Goal: Task Accomplishment & Management: Use online tool/utility

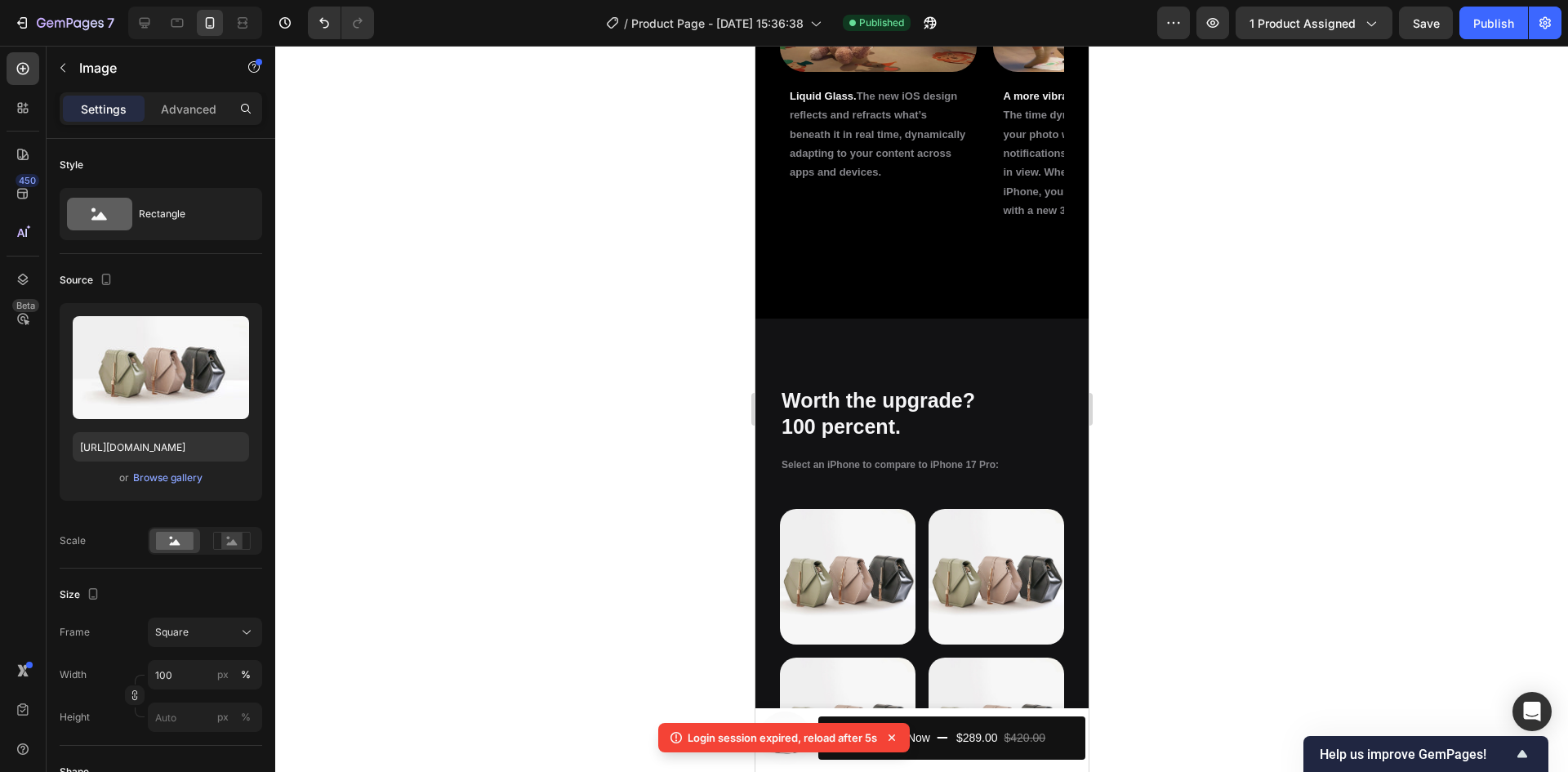
scroll to position [2612, 0]
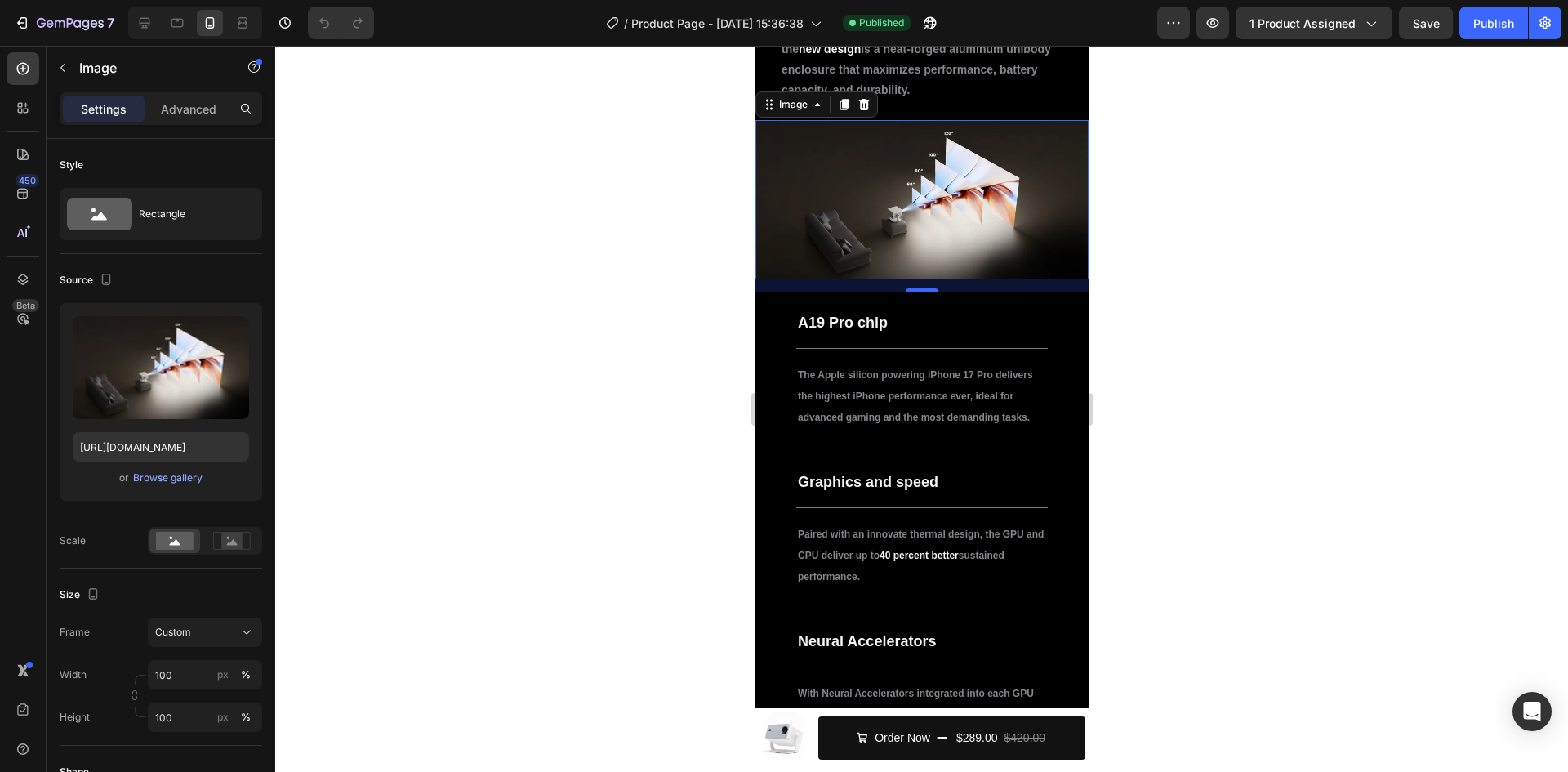
scroll to position [1712, 0]
click at [1217, 194] on div at bounding box center [922, 408] width 1293 height 727
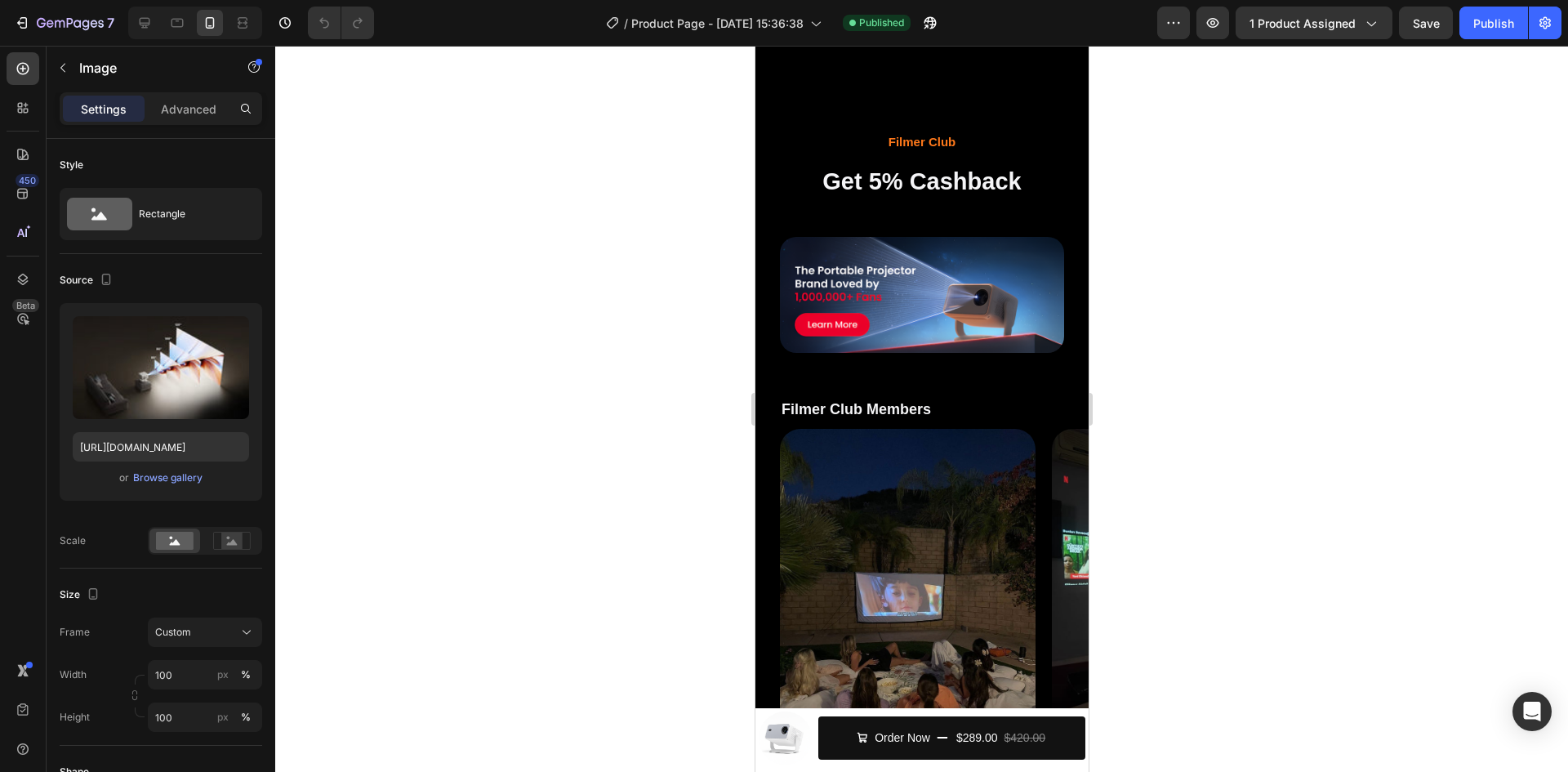
scroll to position [5510, 0]
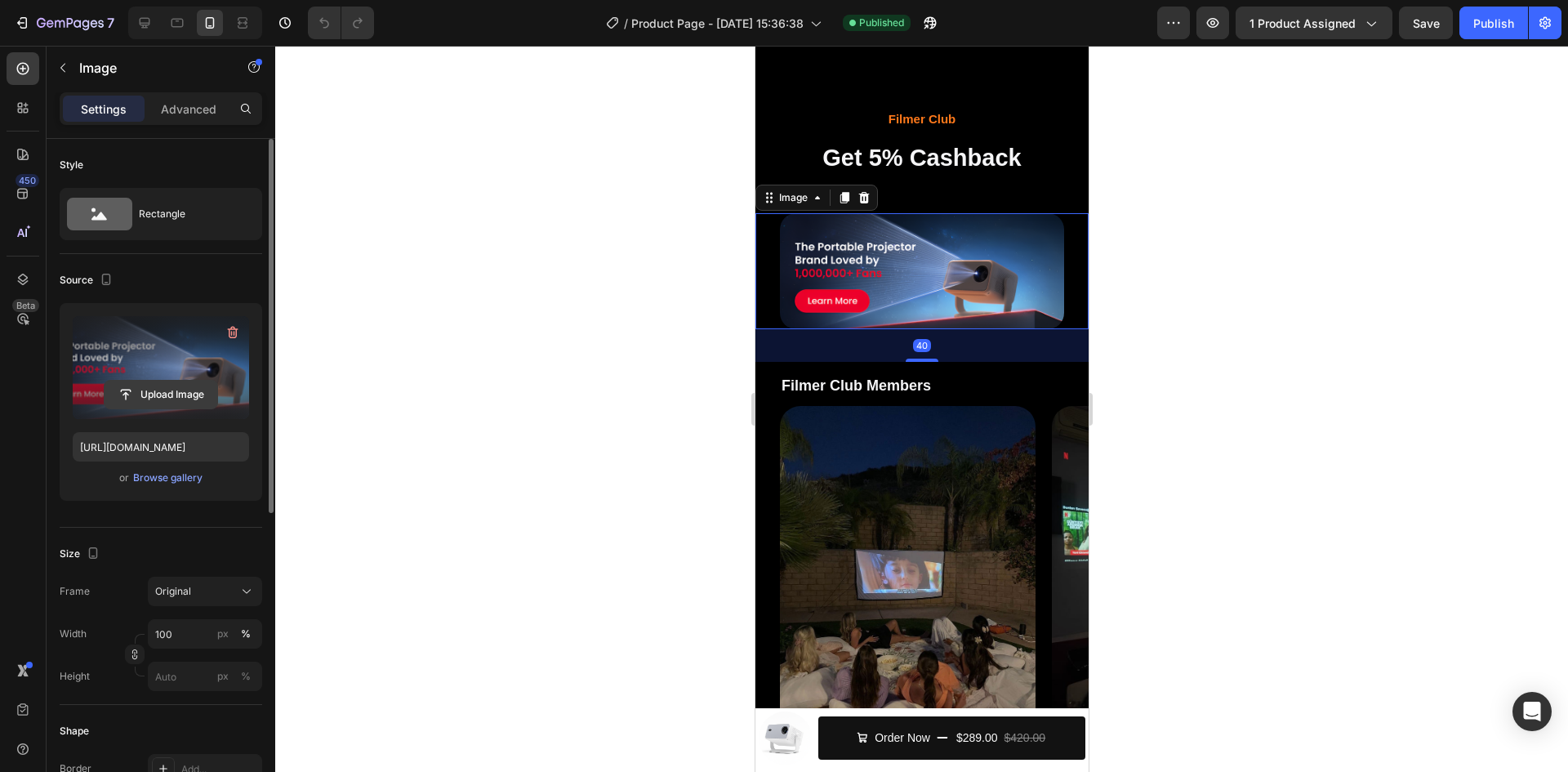
click at [170, 394] on input "file" at bounding box center [160, 395] width 112 height 27
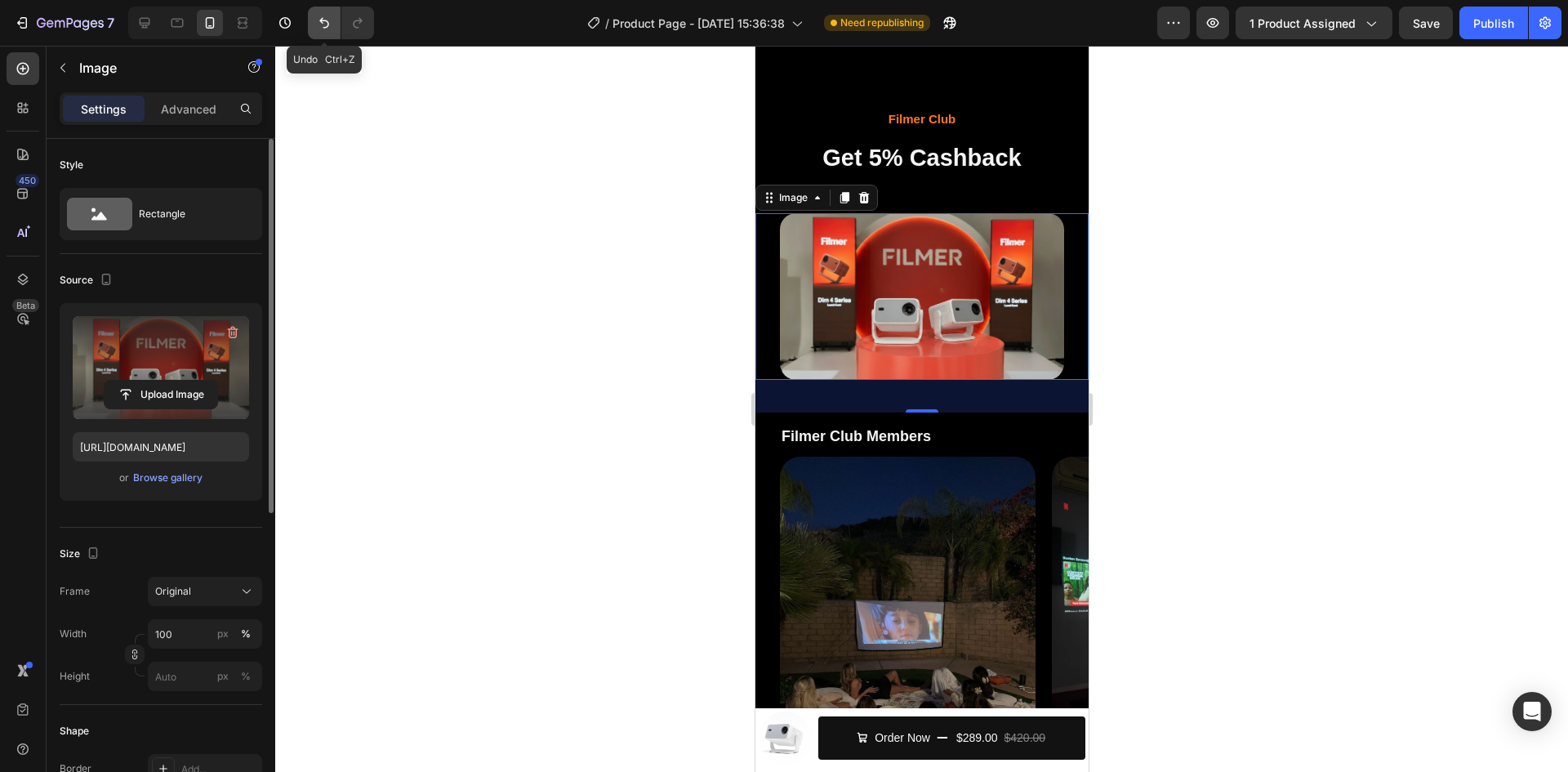
click at [320, 27] on icon "Undo/Redo" at bounding box center [324, 22] width 16 height 16
type input "[URL][DOMAIN_NAME]"
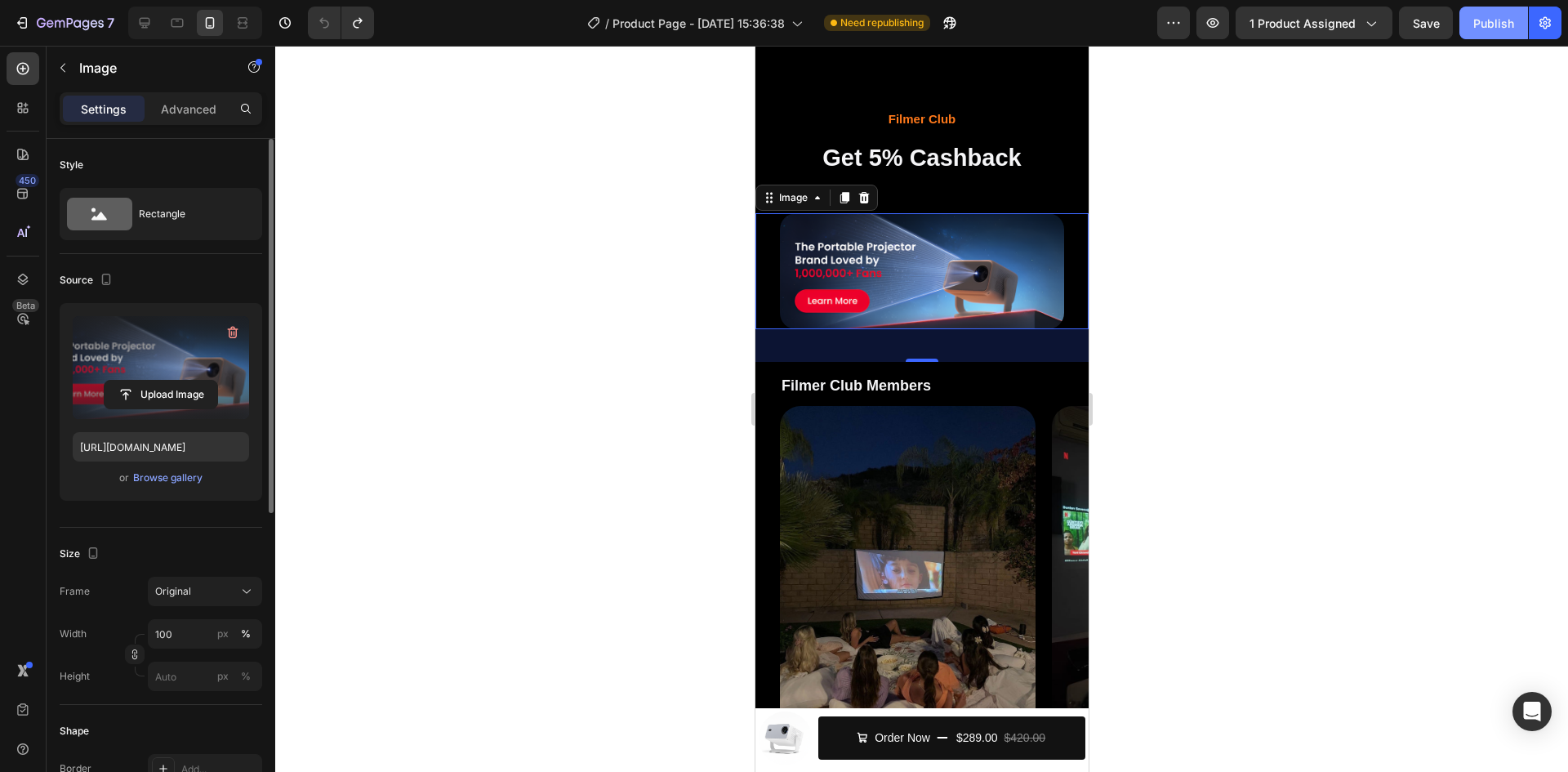
click at [1486, 25] on div "Publish" at bounding box center [1493, 23] width 41 height 17
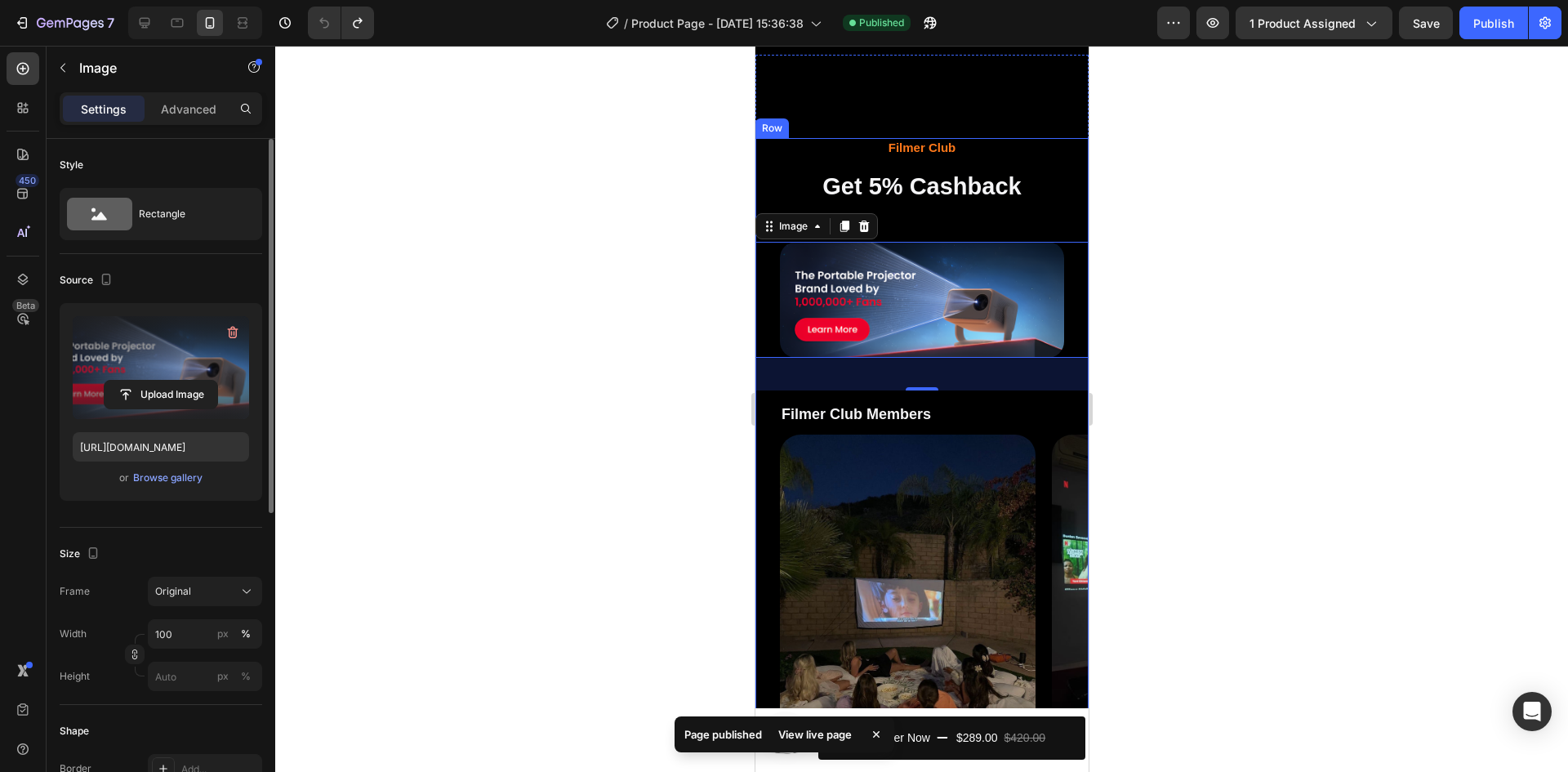
scroll to position [5477, 0]
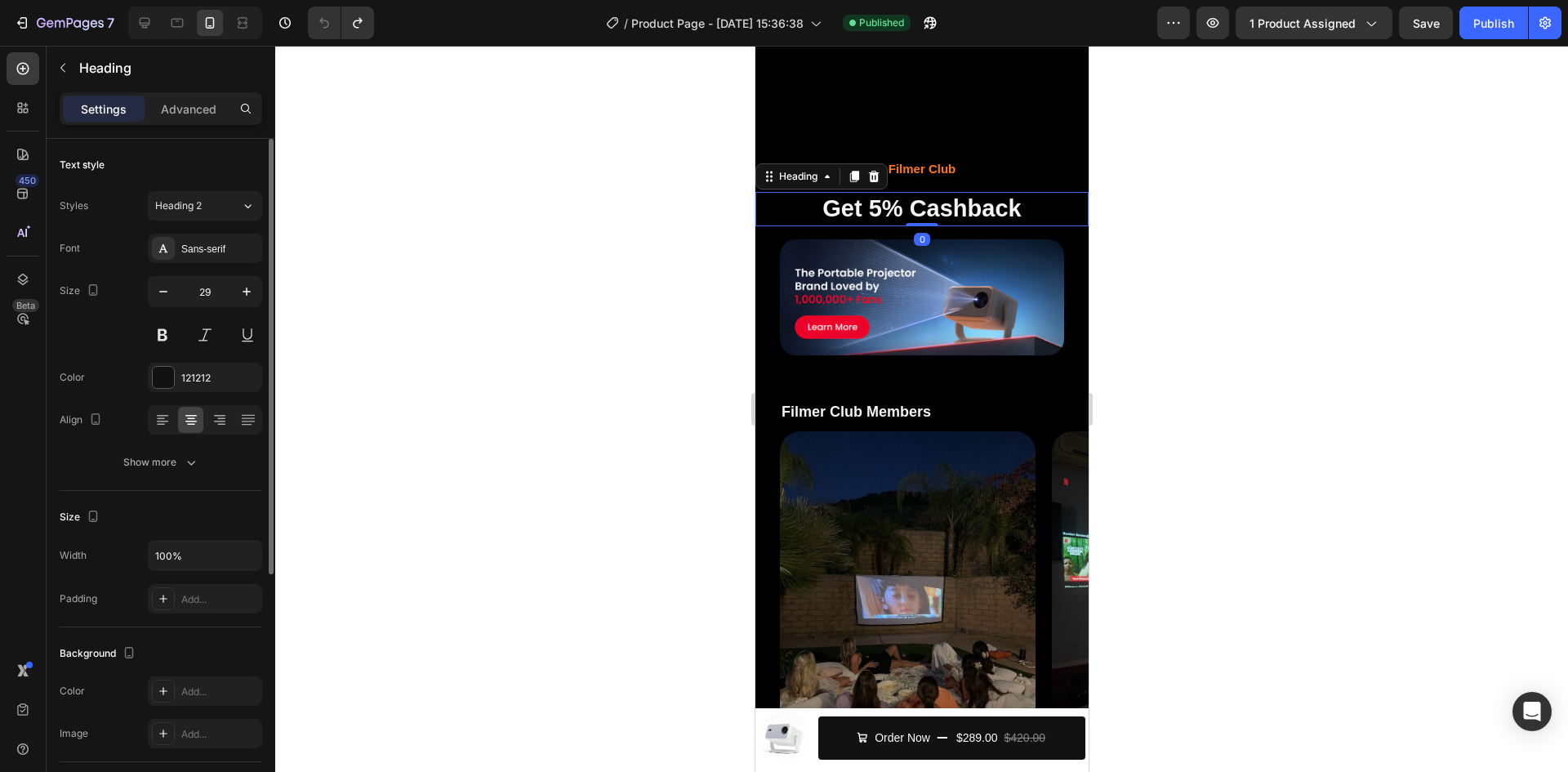
drag, startPoint x: 915, startPoint y: 232, endPoint x: 970, endPoint y: 167, distance: 85.1
click at [970, 167] on div "Filmer Club Heading Get 5% Cashback Heading 0 Image Filmer Club Members Heading…" at bounding box center [921, 491] width 333 height 663
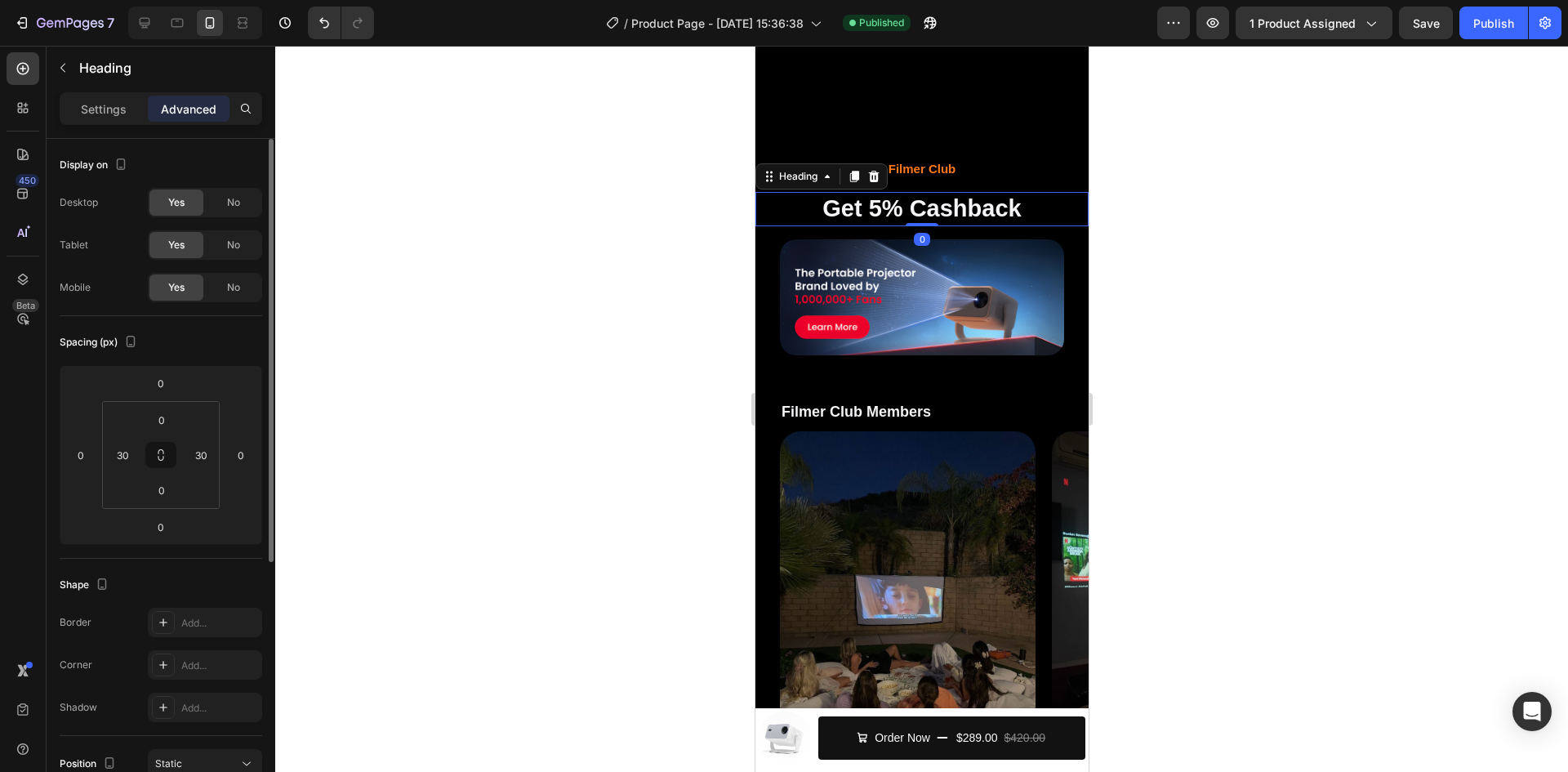
click at [1273, 135] on div at bounding box center [922, 408] width 1293 height 727
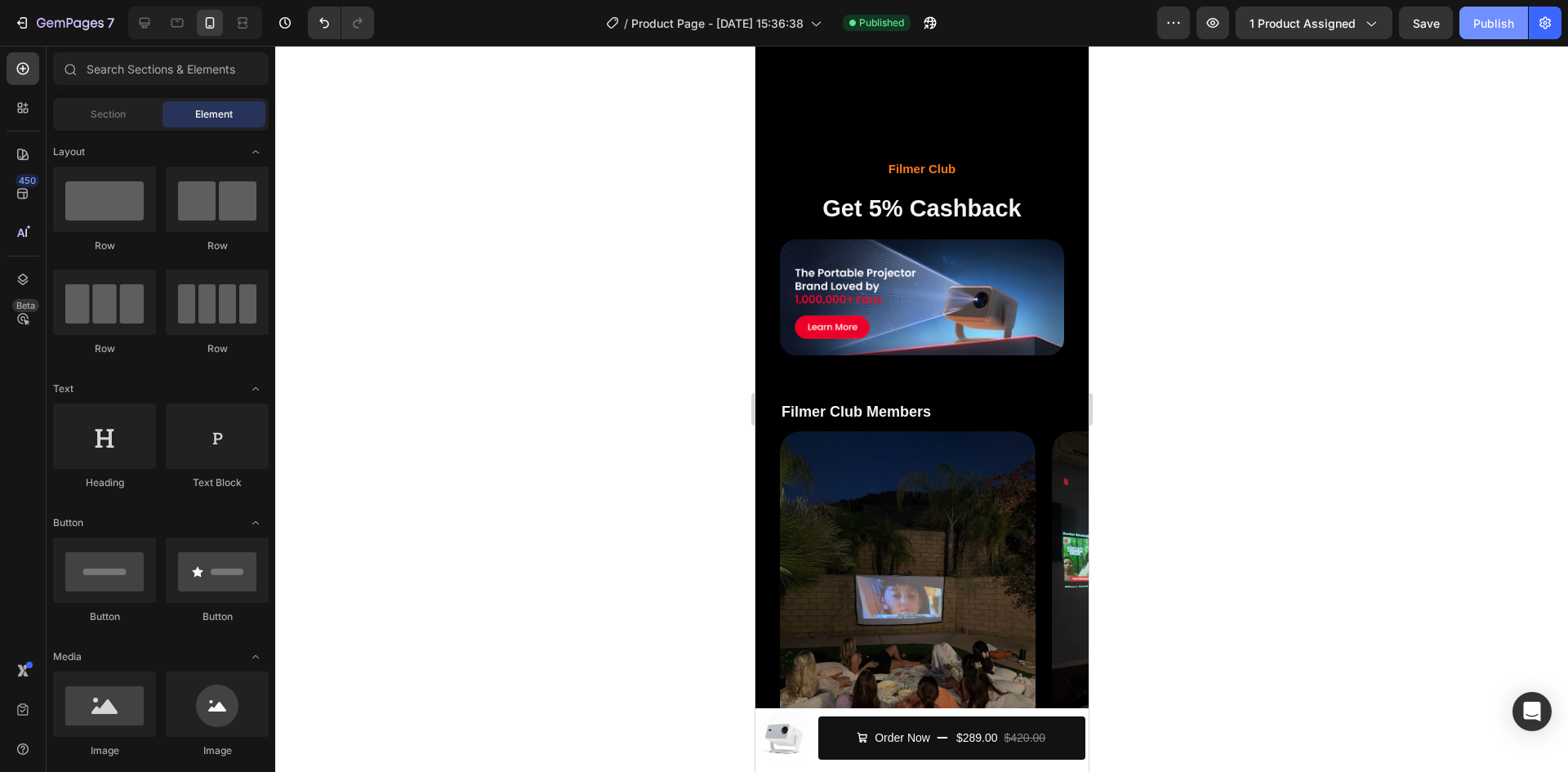
click at [1499, 31] on div "Publish" at bounding box center [1493, 23] width 41 height 17
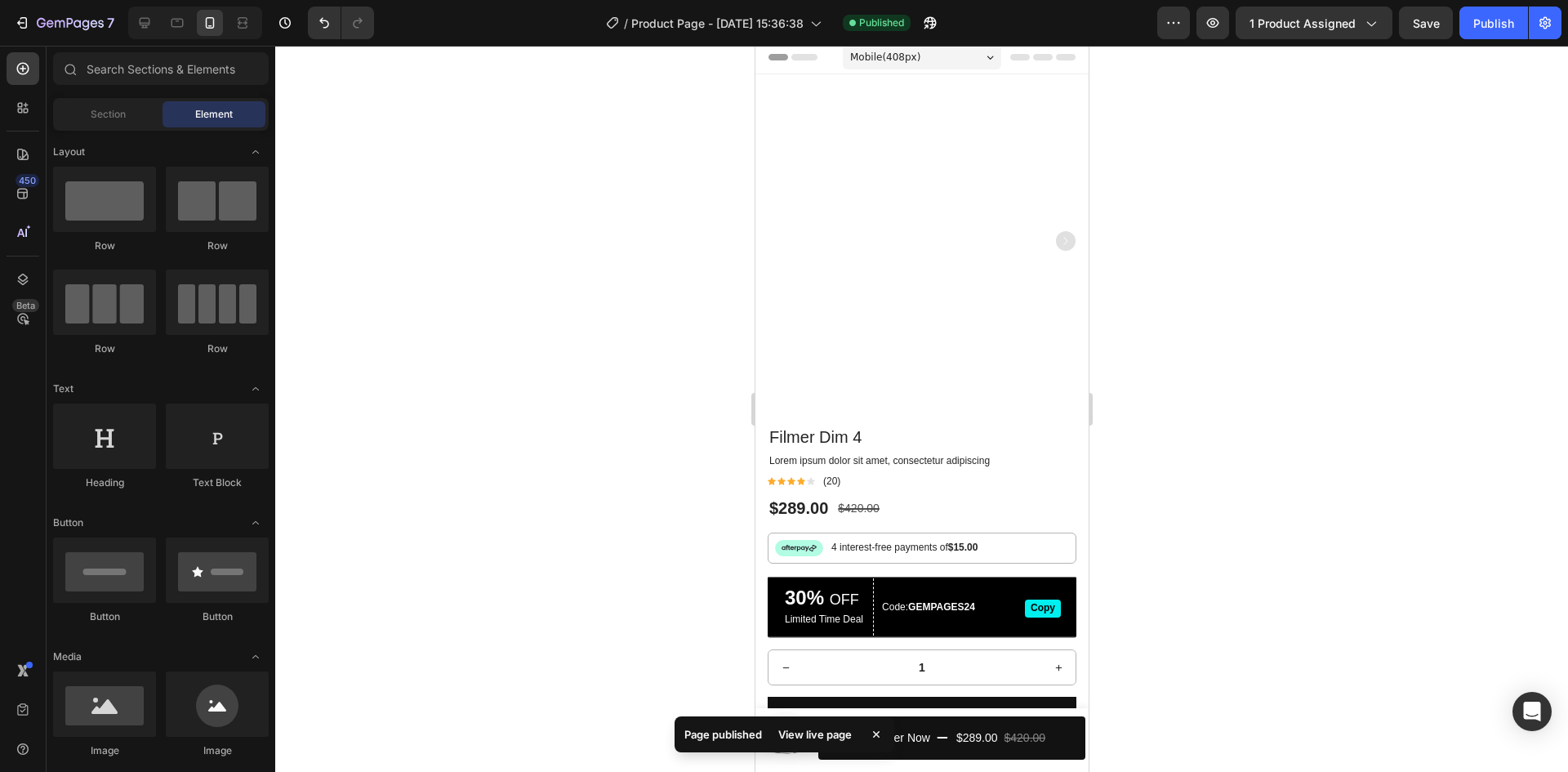
scroll to position [0, 0]
